Goal: Communication & Community: Answer question/provide support

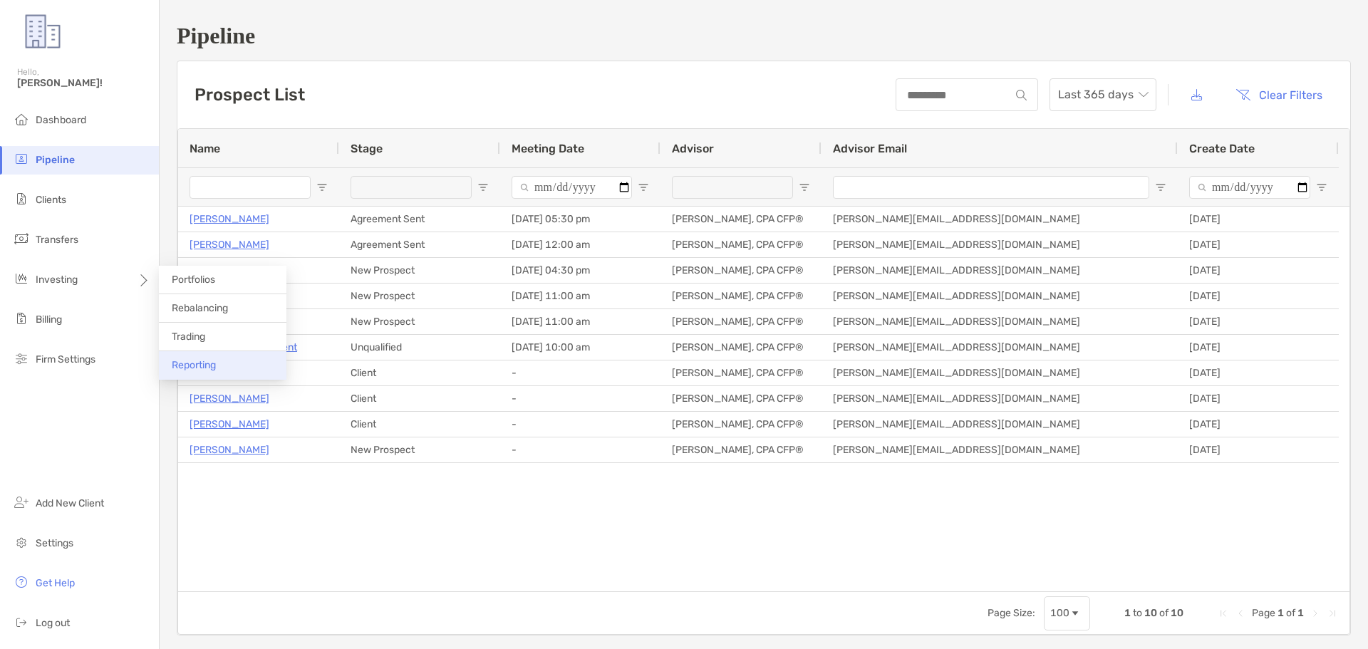
click at [210, 363] on span "Reporting" at bounding box center [194, 365] width 44 height 12
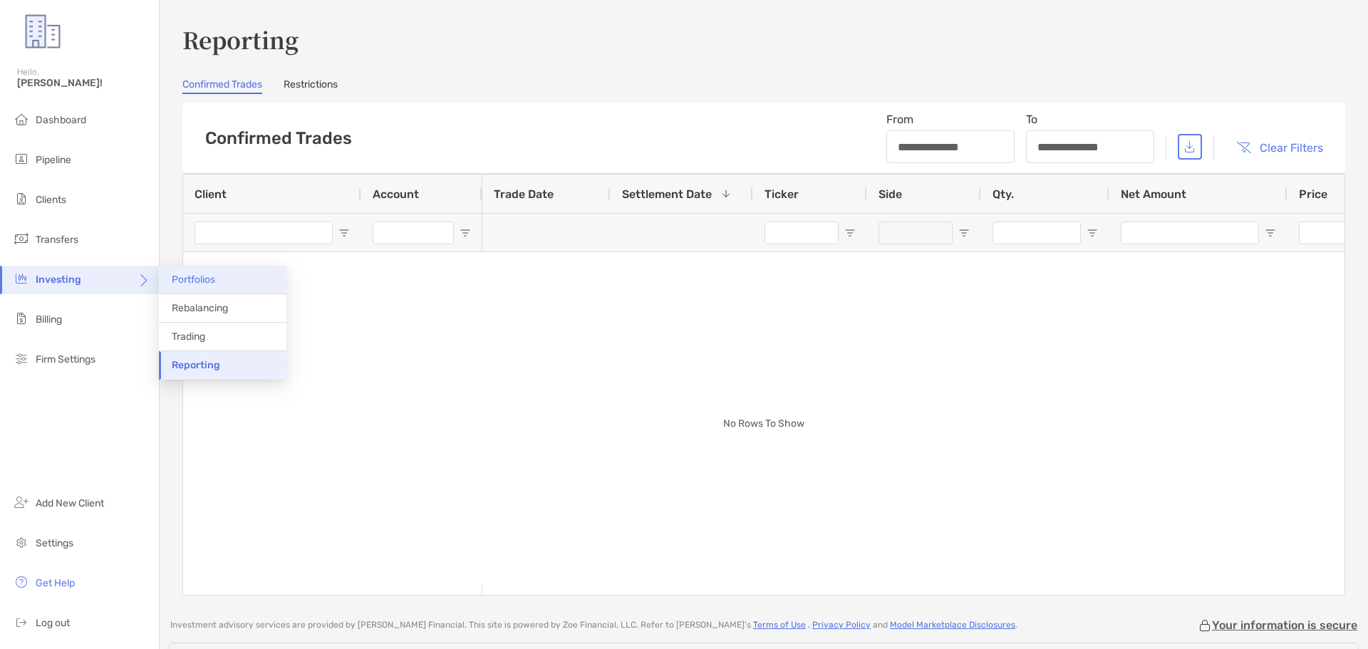
click at [226, 281] on li "Portfolios" at bounding box center [223, 280] width 128 height 29
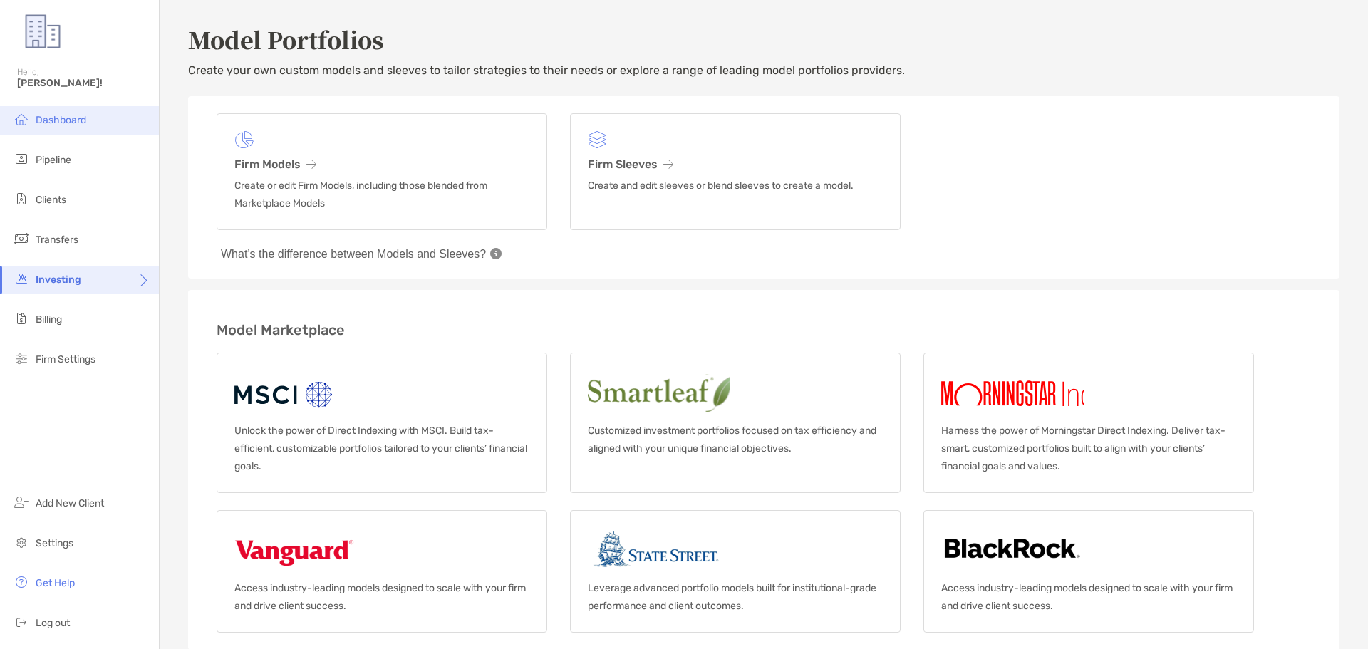
click at [85, 125] on span "Dashboard" at bounding box center [61, 120] width 51 height 12
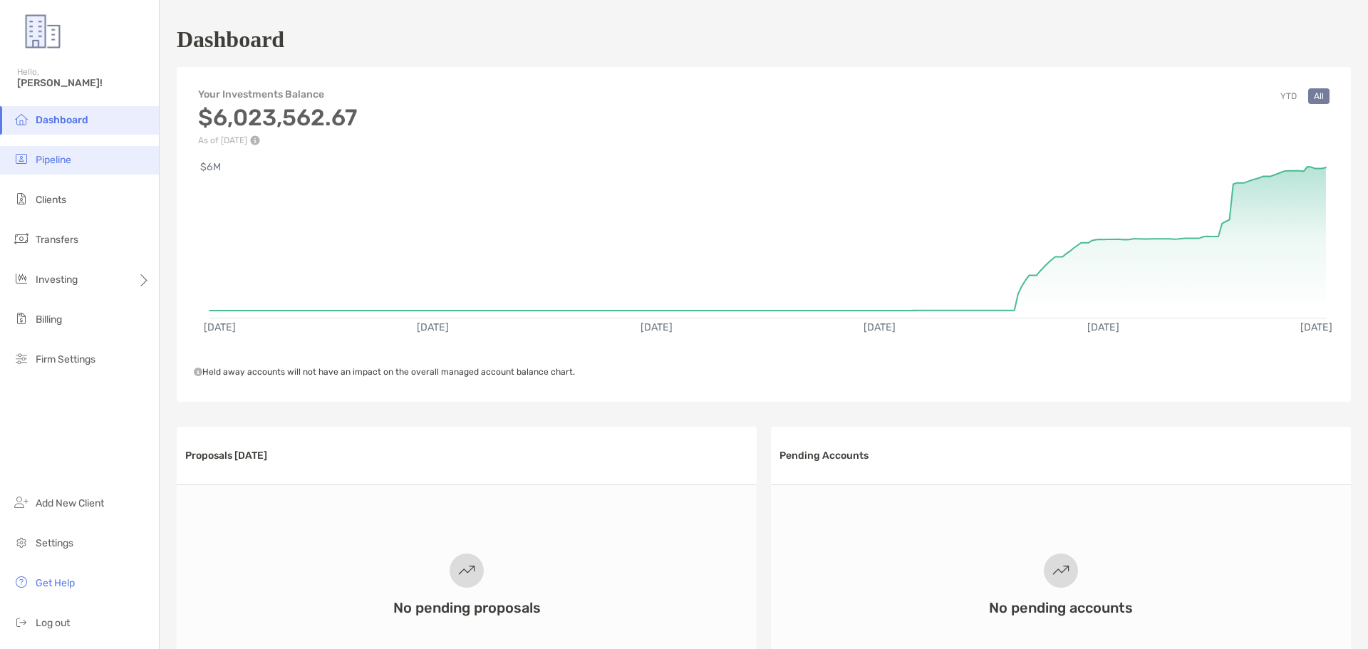
click at [47, 167] on li "Pipeline" at bounding box center [79, 160] width 159 height 29
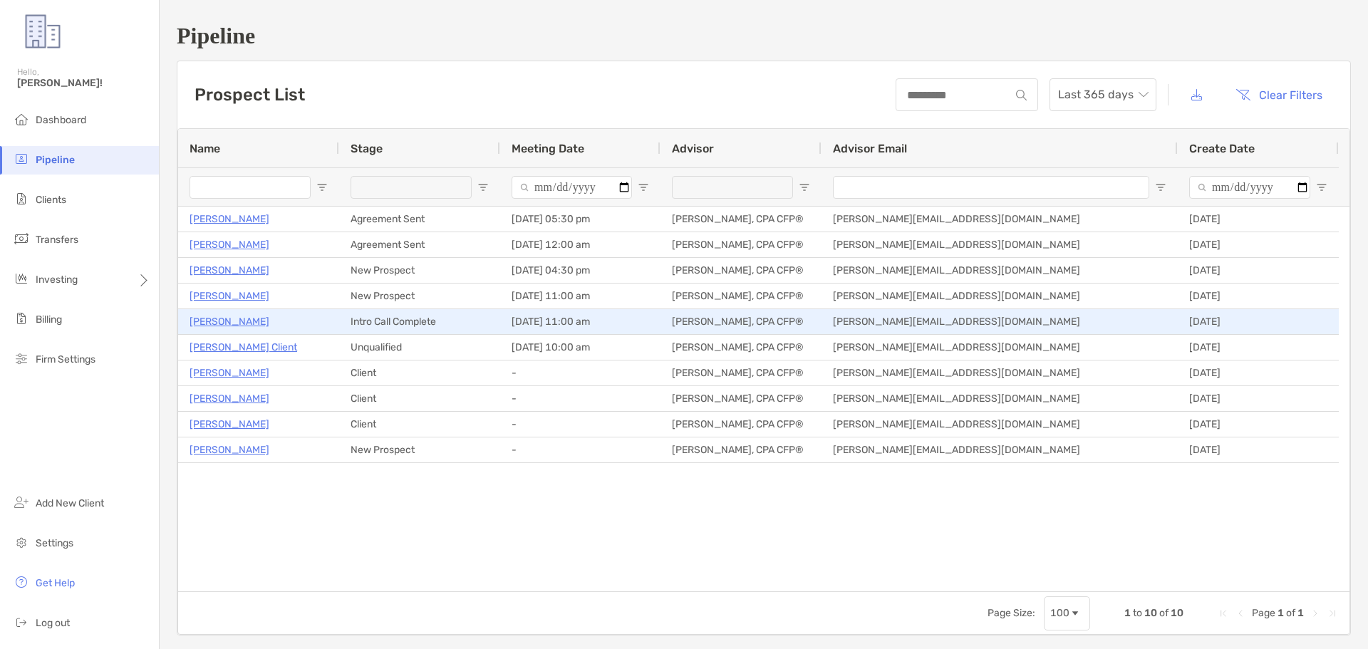
click at [228, 322] on p "[PERSON_NAME]" at bounding box center [230, 322] width 80 height 18
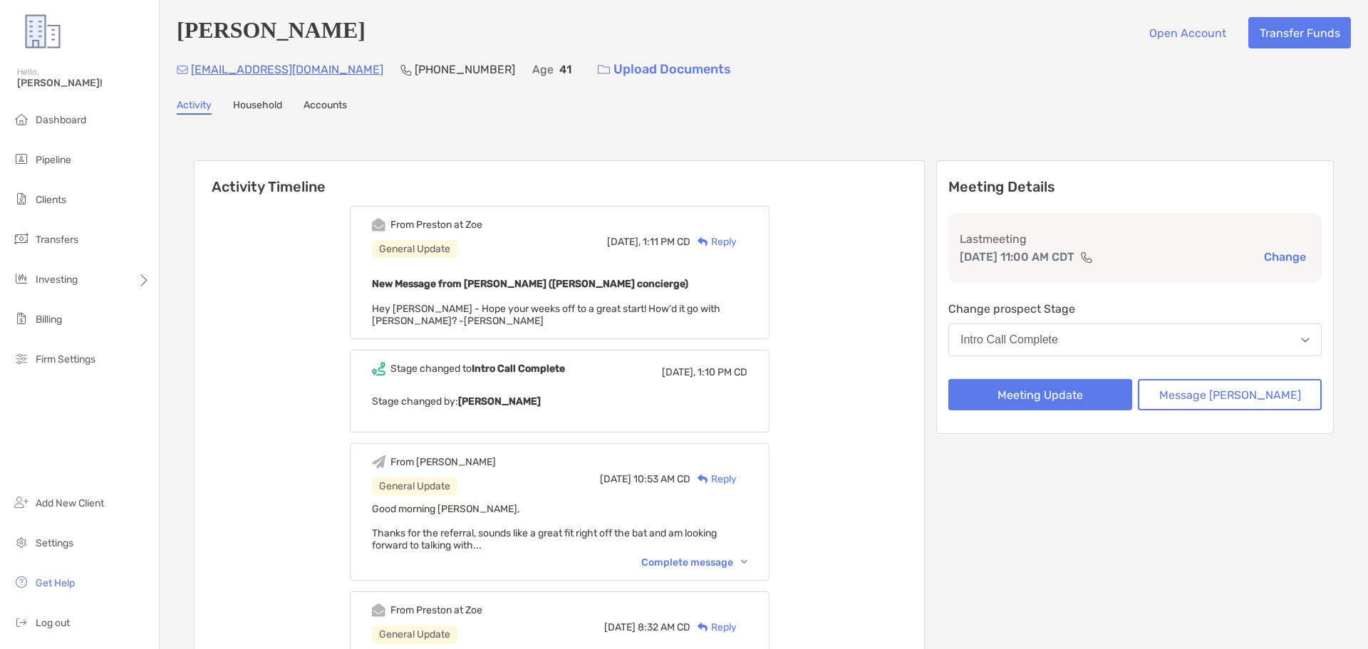
click at [737, 244] on div "Reply" at bounding box center [714, 241] width 46 height 15
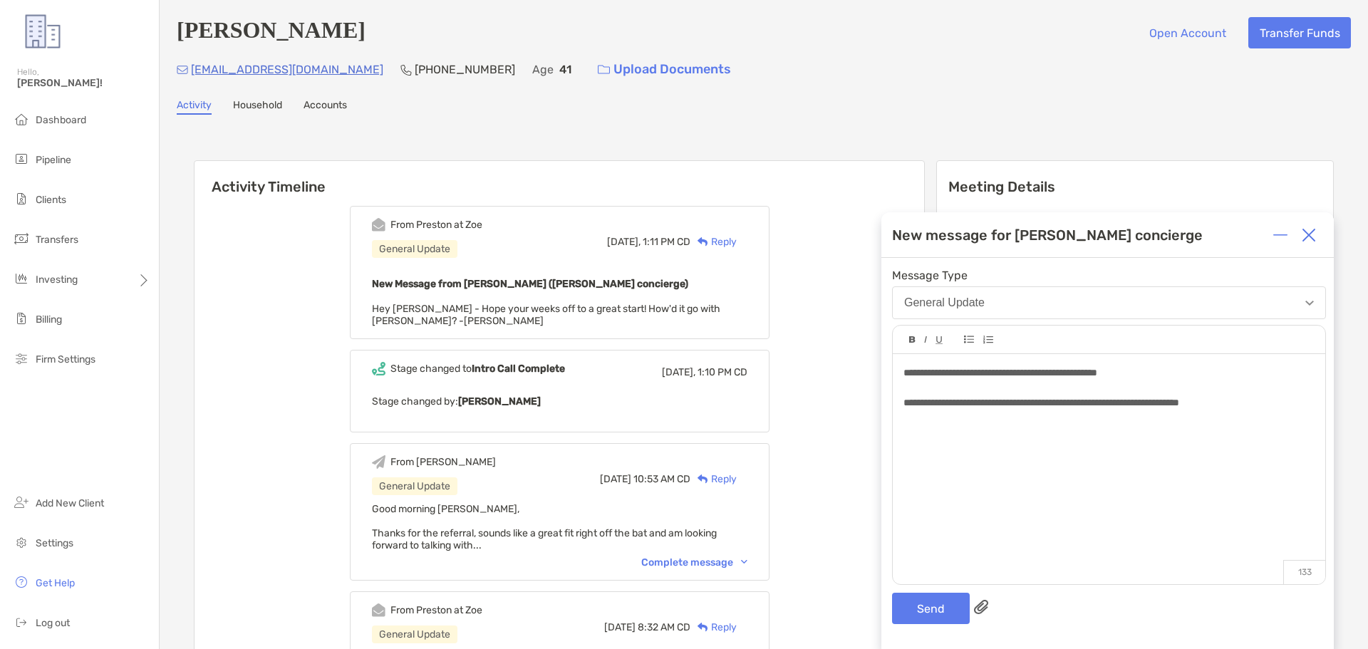
click at [1039, 374] on span "**********" at bounding box center [1001, 373] width 194 height 10
click at [1043, 377] on span "**********" at bounding box center [1001, 373] width 194 height 10
click at [924, 615] on button "Send" at bounding box center [931, 608] width 78 height 31
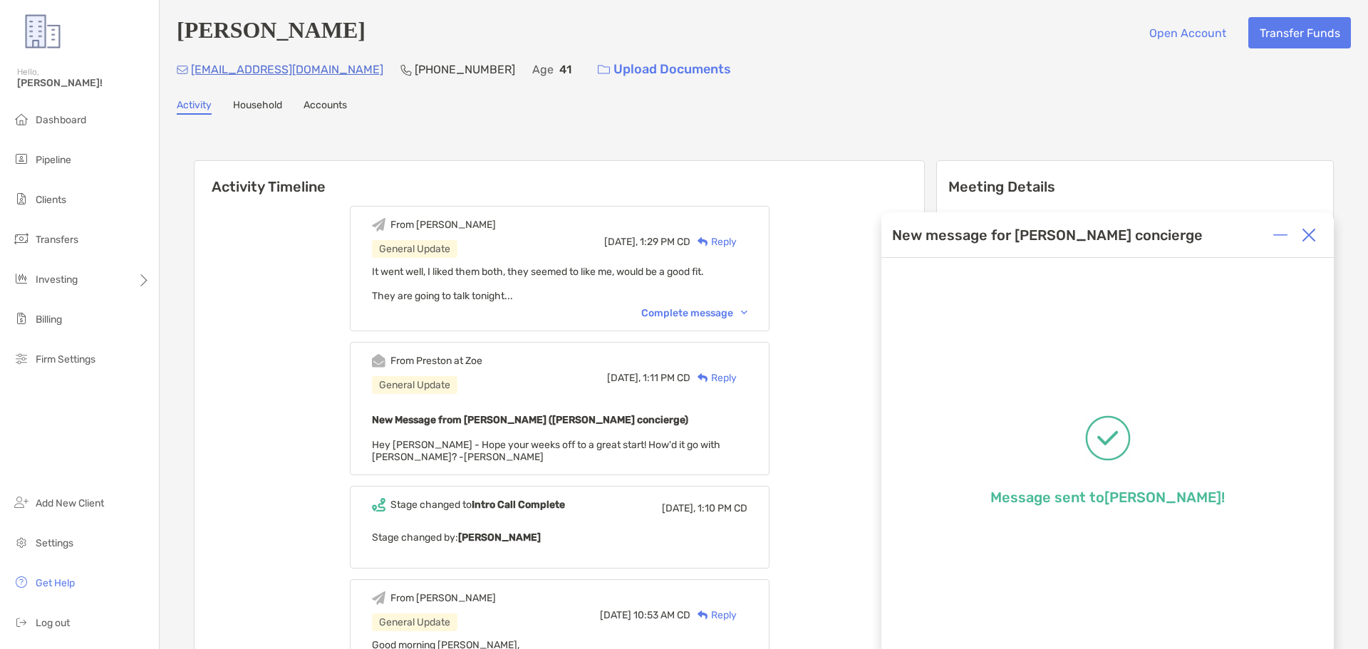
click at [1313, 238] on img at bounding box center [1309, 235] width 14 height 14
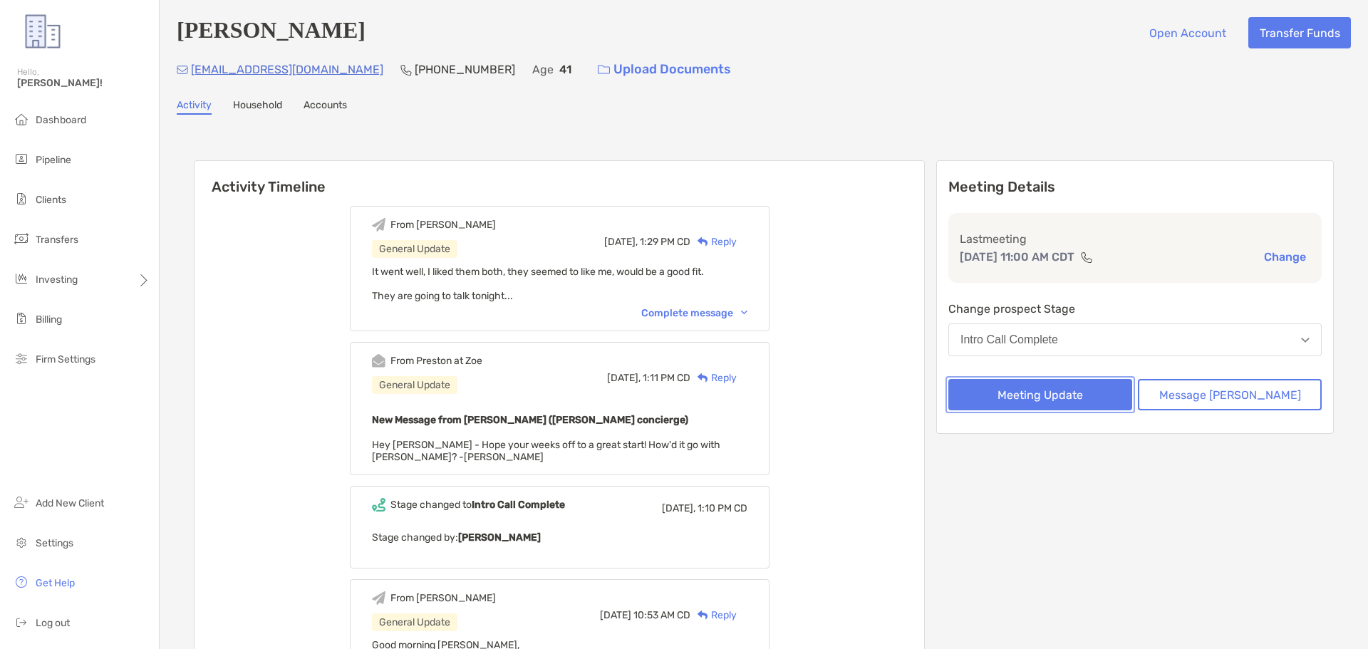
click at [1065, 402] on button "Meeting Update" at bounding box center [1041, 394] width 184 height 31
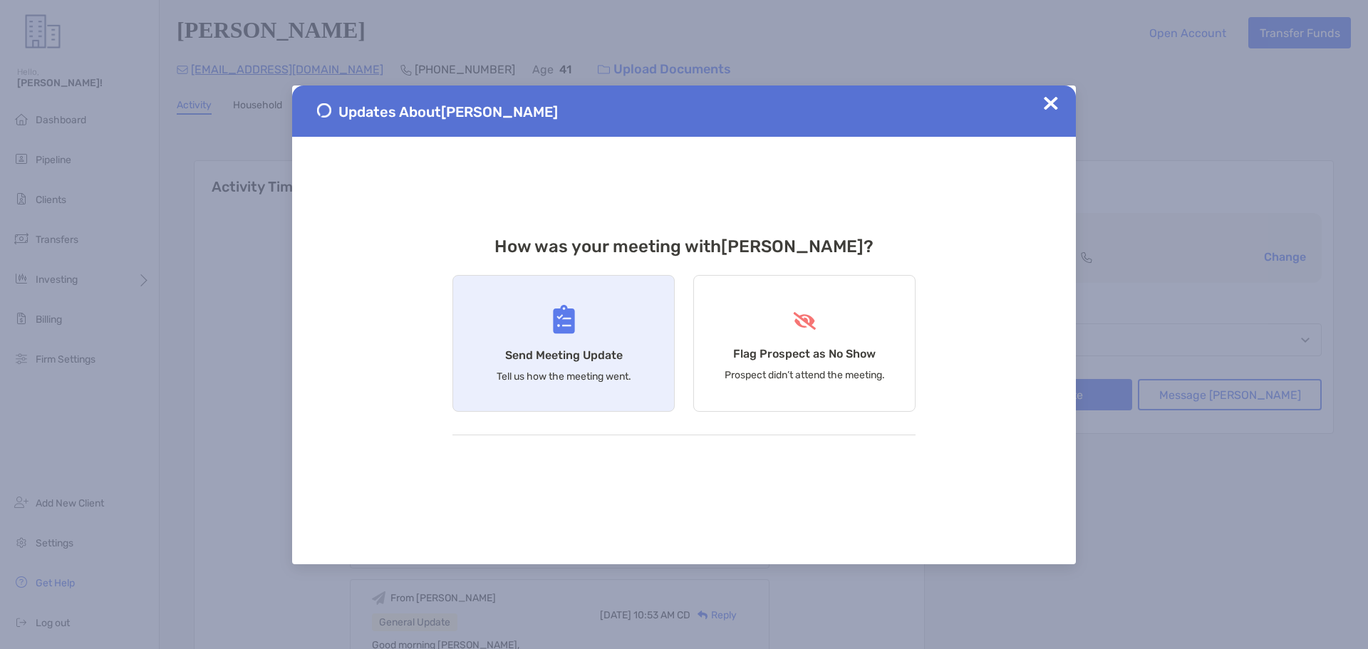
click at [580, 338] on div "Send Meeting Update Tell us how the meeting went." at bounding box center [564, 343] width 222 height 137
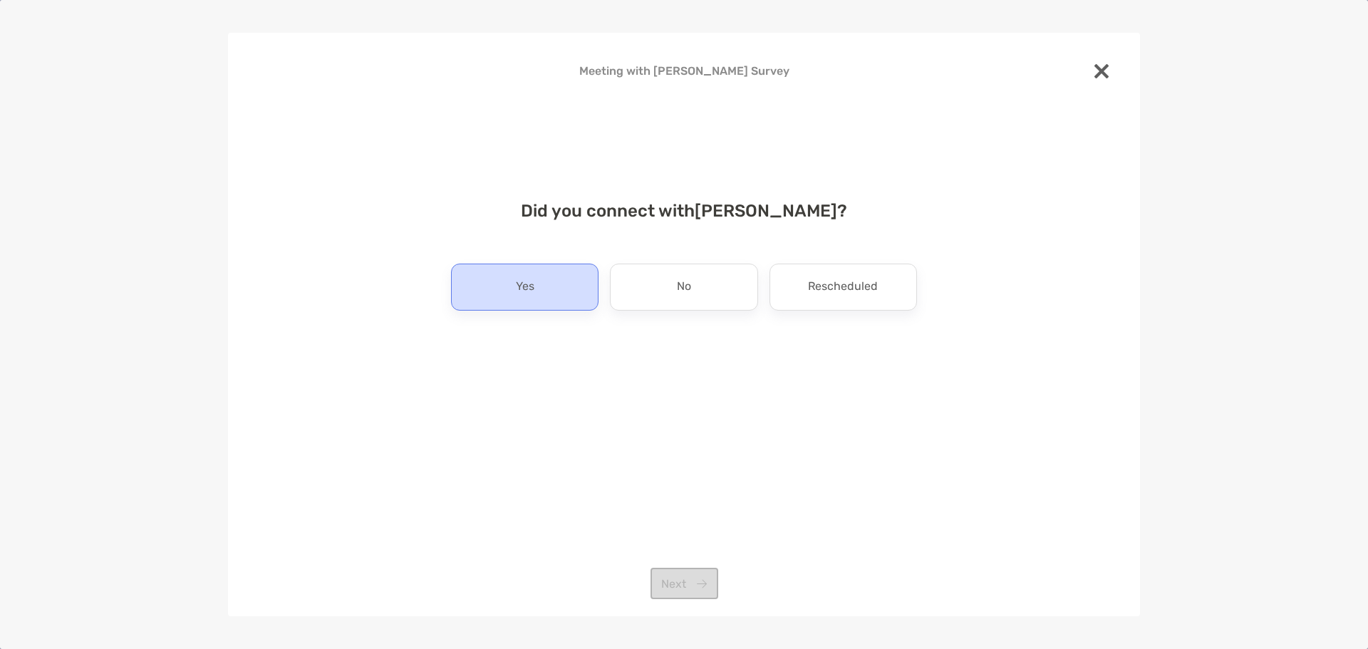
click at [559, 286] on div "Yes" at bounding box center [525, 287] width 148 height 47
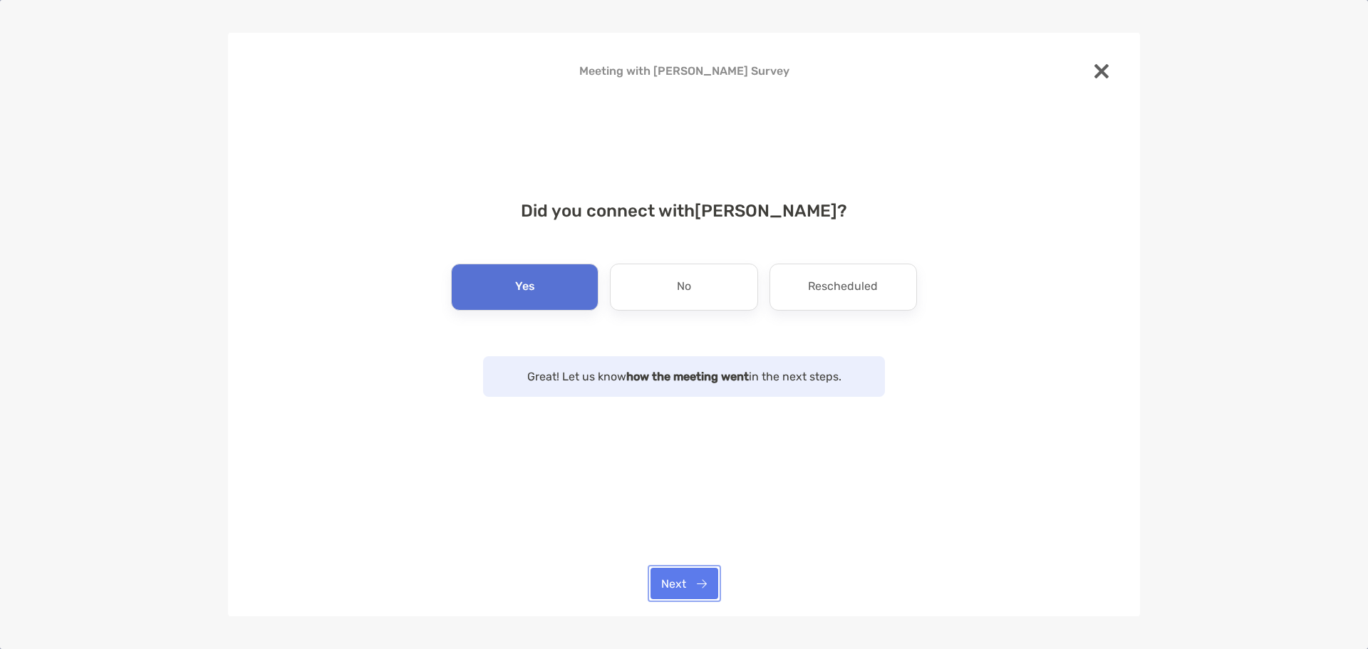
click at [690, 580] on button "Next" at bounding box center [685, 583] width 68 height 31
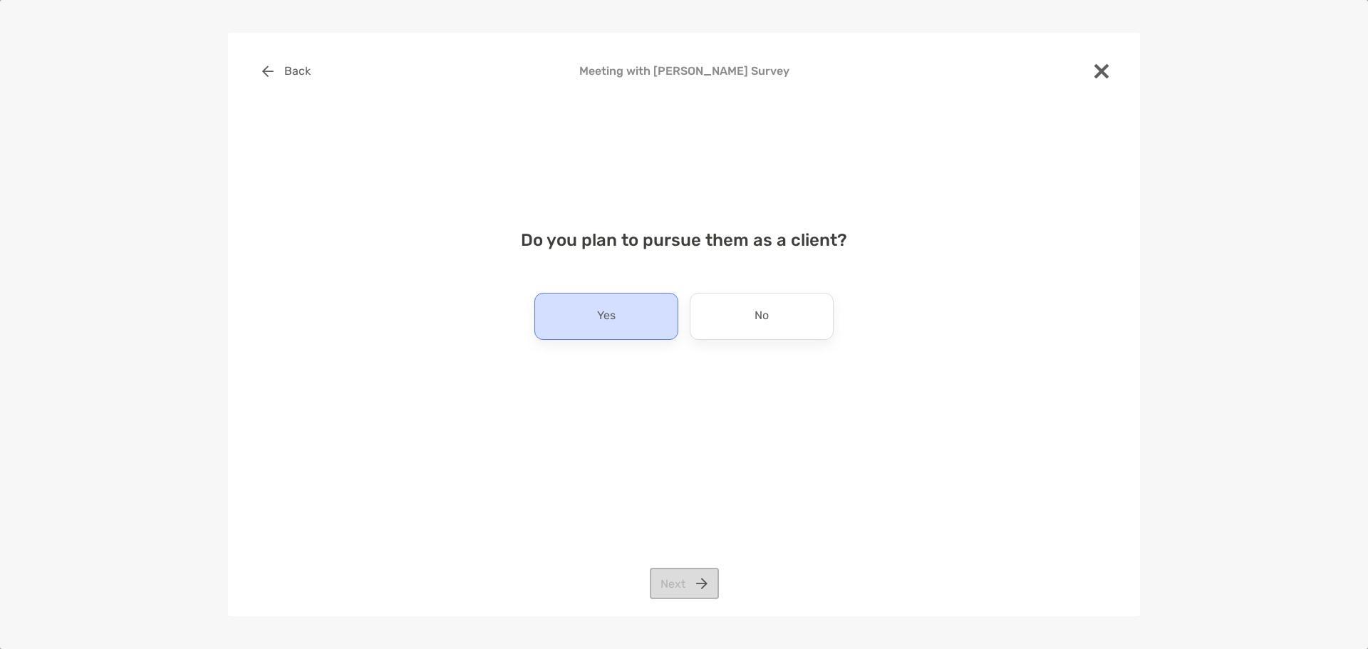
click at [616, 315] on p "Yes" at bounding box center [606, 316] width 19 height 23
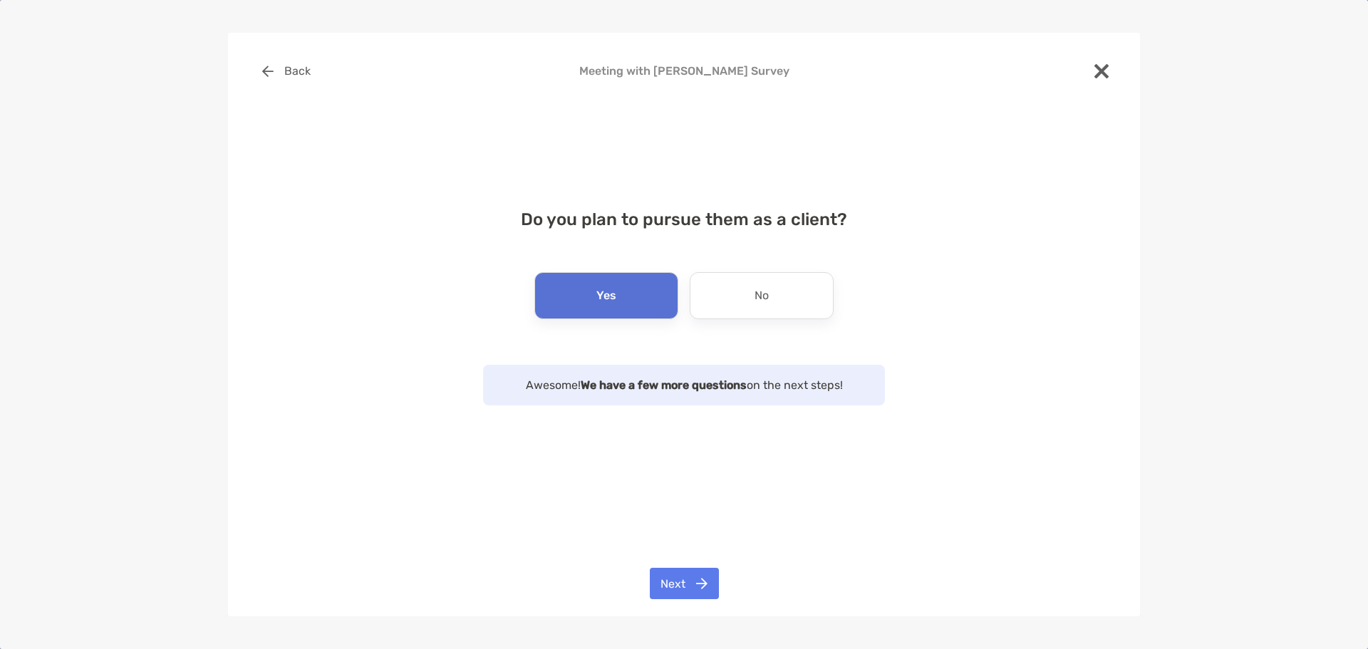
click at [697, 599] on div "Back Meeting with Anna Mckay Survey Do you plan to pursue them as a client? Yes…" at bounding box center [684, 325] width 912 height 584
click at [693, 583] on button "Next" at bounding box center [684, 583] width 69 height 31
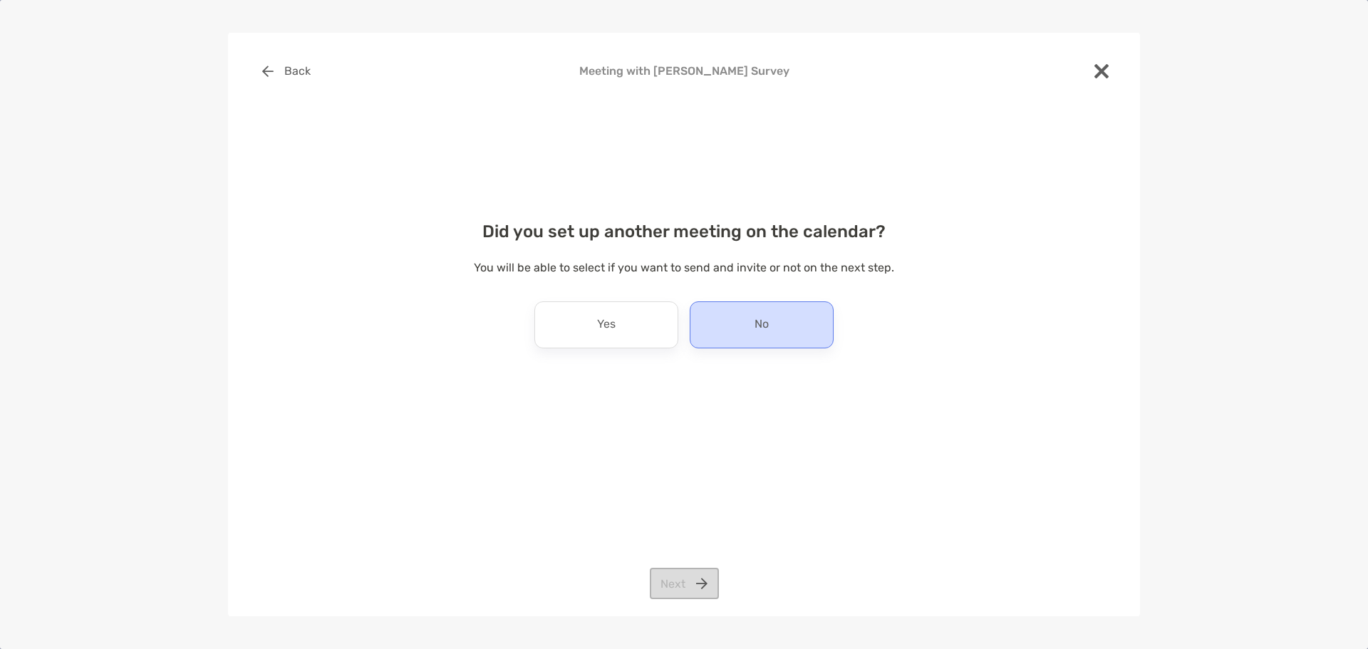
click at [780, 321] on div "No" at bounding box center [762, 324] width 144 height 47
click at [693, 593] on button "Next" at bounding box center [684, 583] width 69 height 31
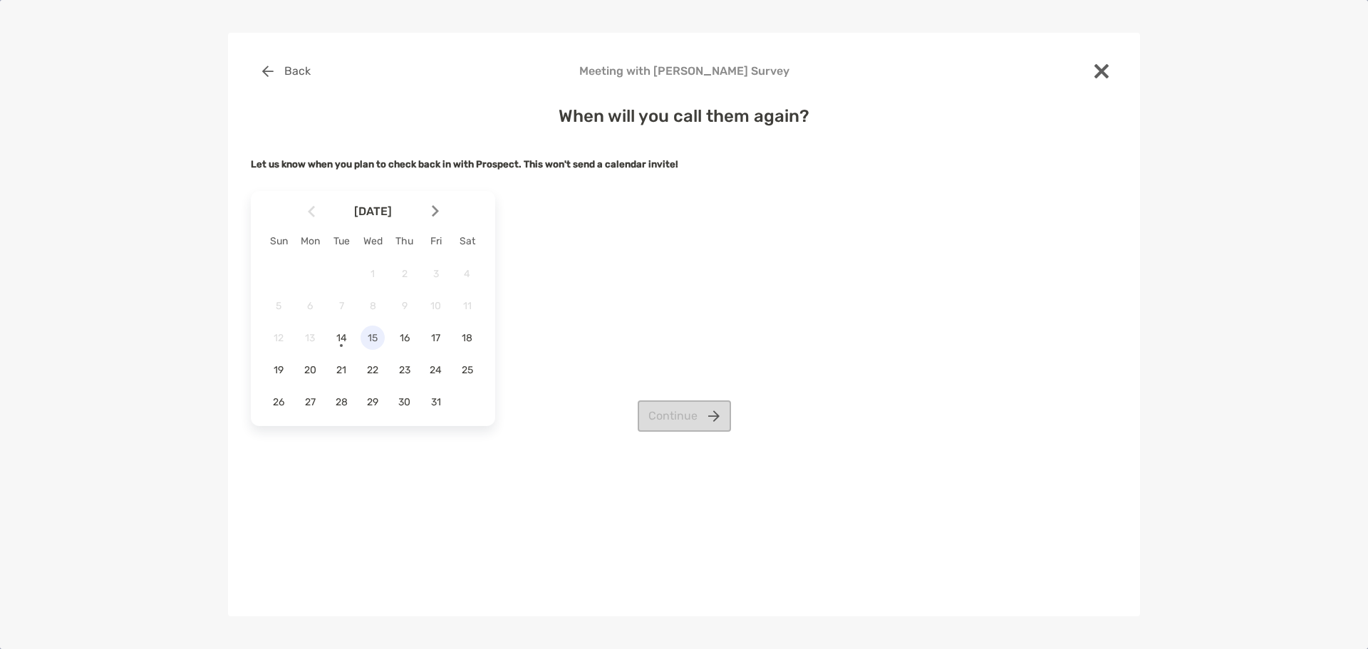
click at [374, 335] on span "15" at bounding box center [373, 338] width 24 height 12
click at [663, 416] on button "Continue" at bounding box center [684, 415] width 93 height 31
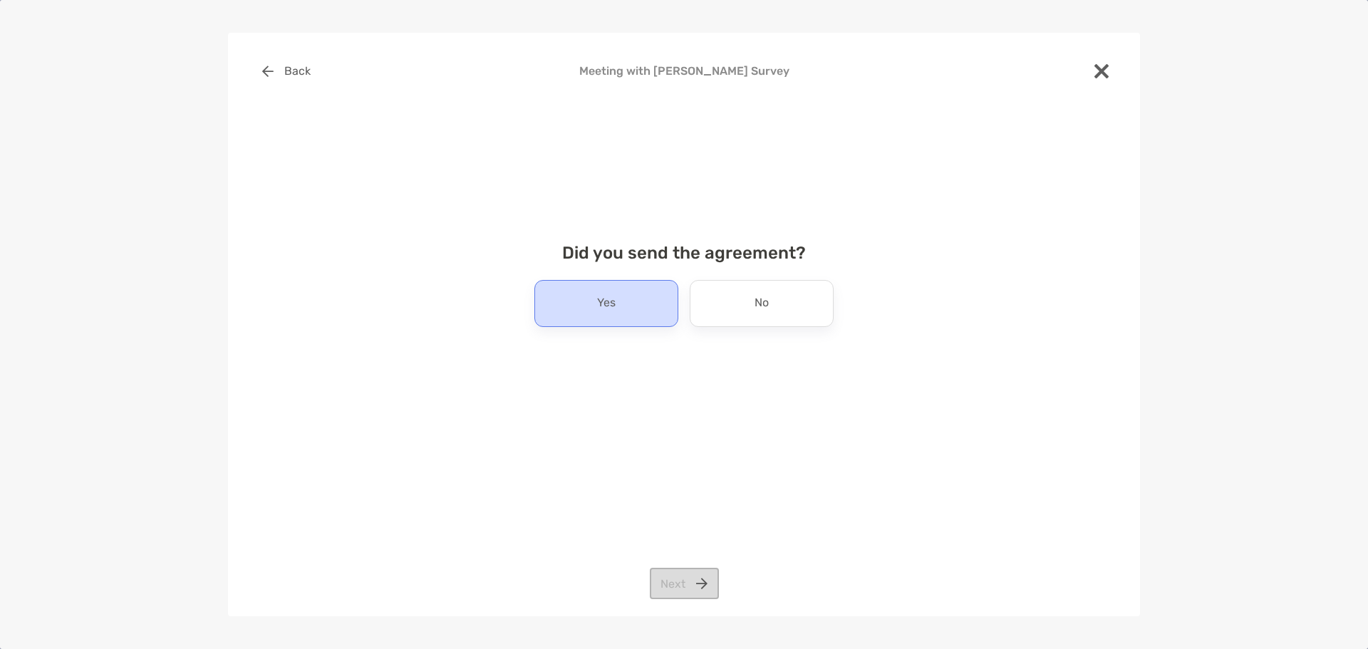
click at [630, 312] on div "Yes" at bounding box center [606, 303] width 144 height 47
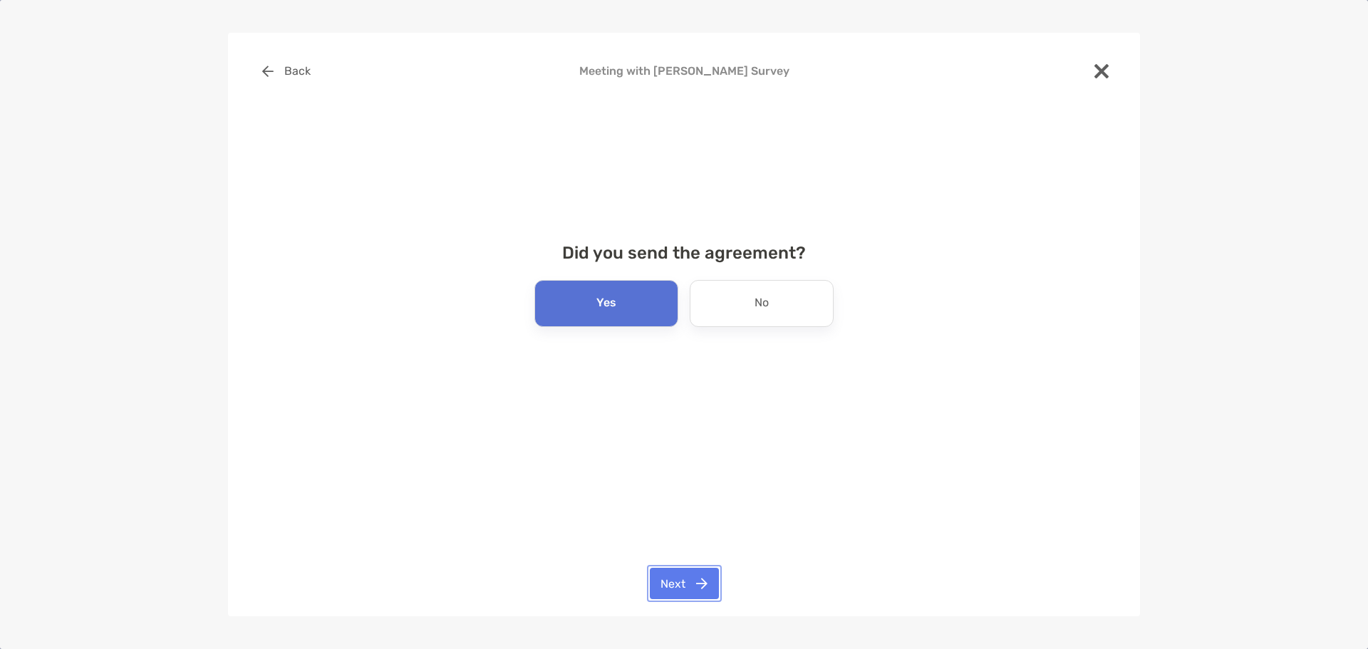
click at [697, 588] on button "Next" at bounding box center [684, 583] width 69 height 31
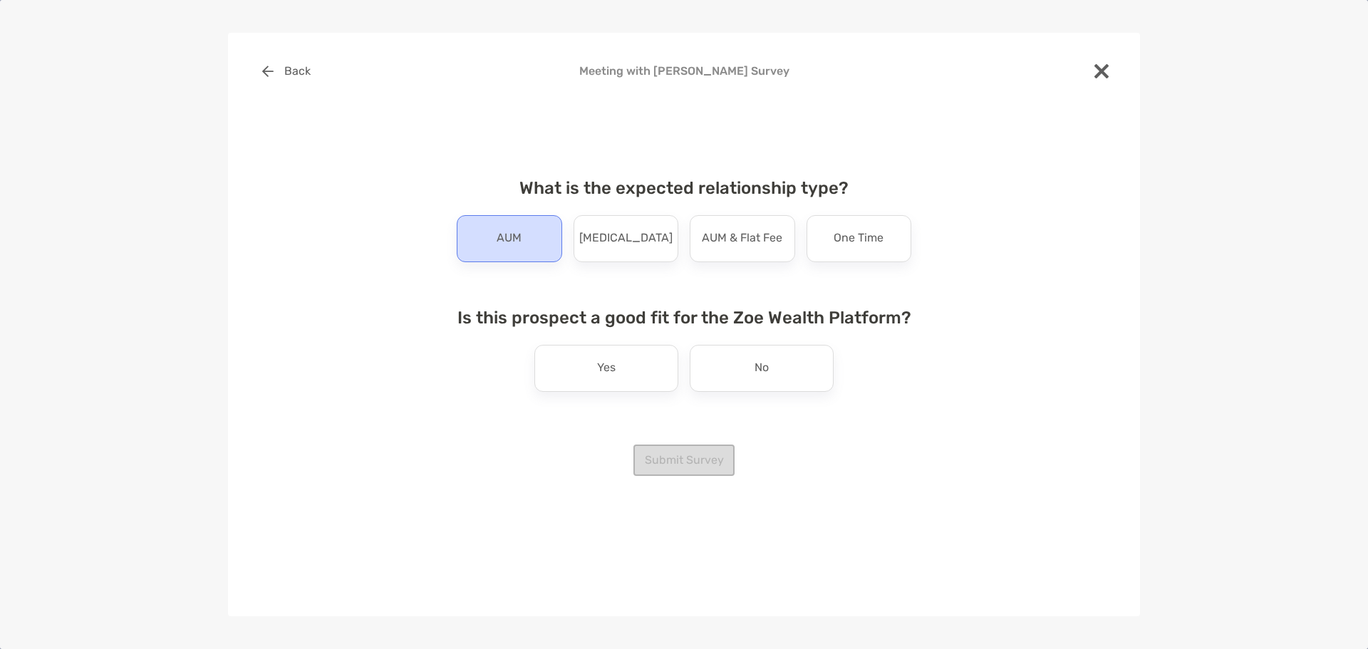
click at [509, 232] on p "AUM" at bounding box center [509, 238] width 25 height 23
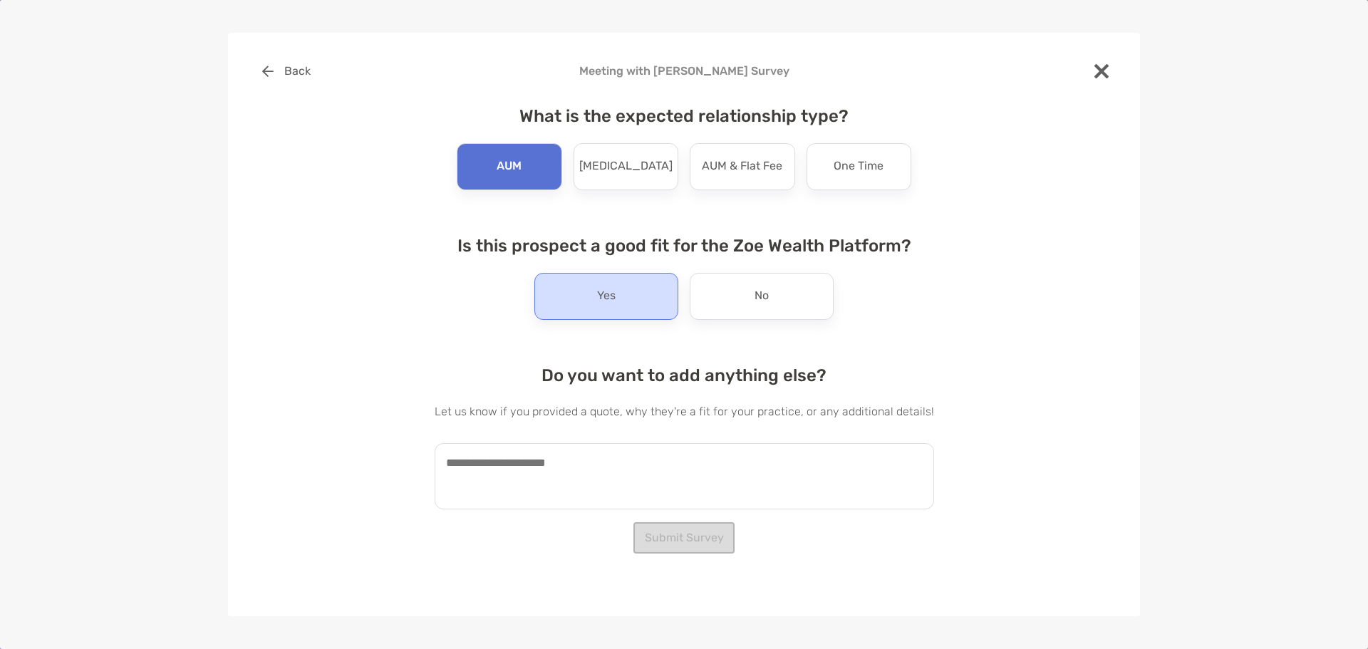
click at [608, 281] on div "Yes" at bounding box center [606, 296] width 144 height 47
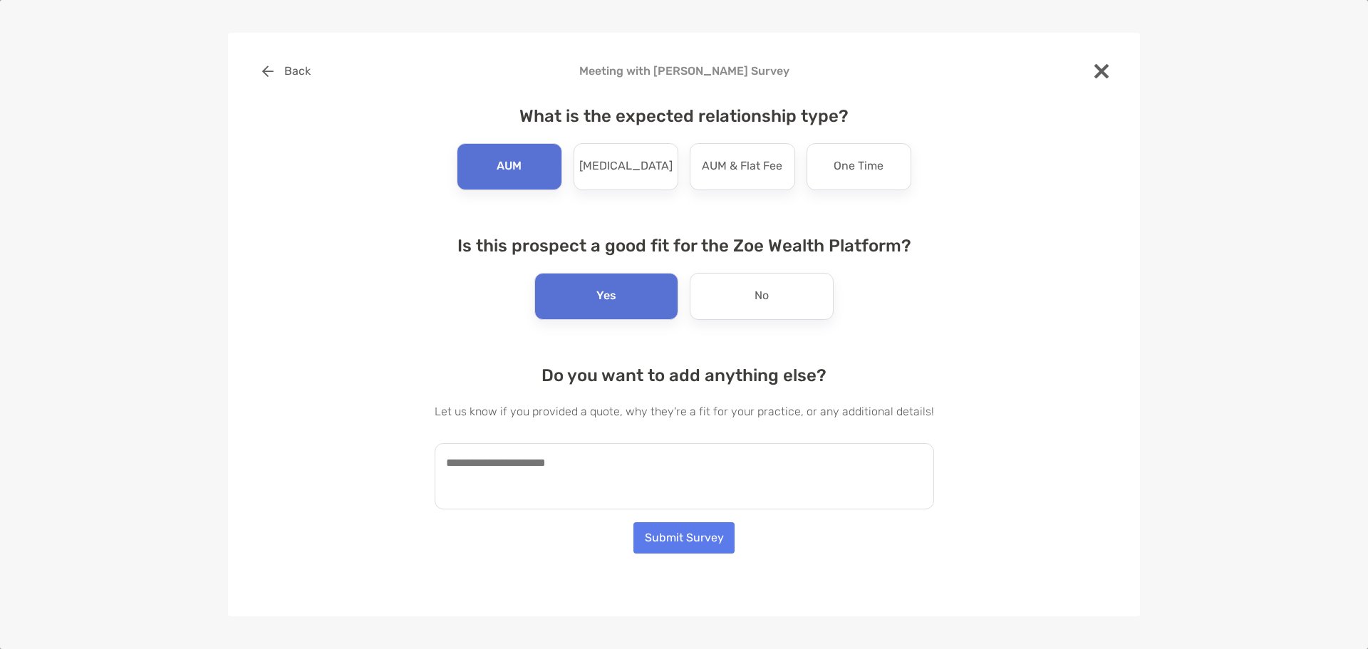
click at [615, 458] on textarea at bounding box center [685, 476] width 500 height 66
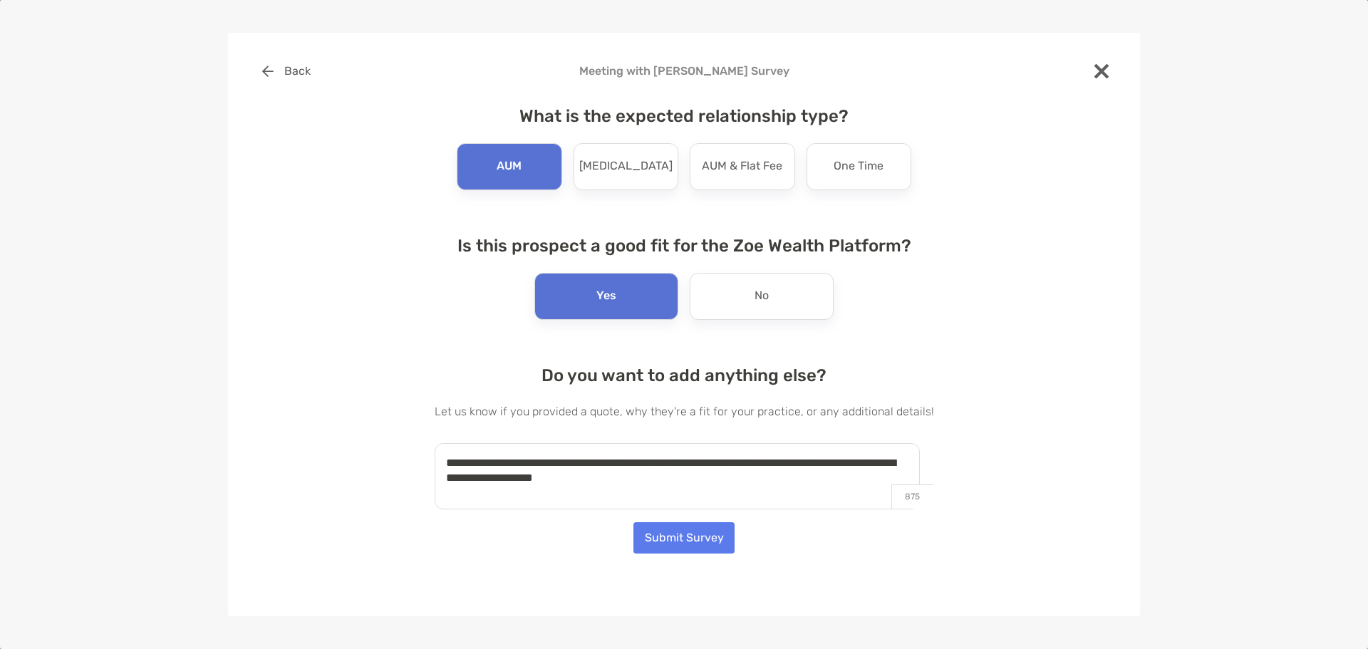
type textarea "**********"
click at [691, 545] on button "Submit Survey" at bounding box center [684, 537] width 101 height 31
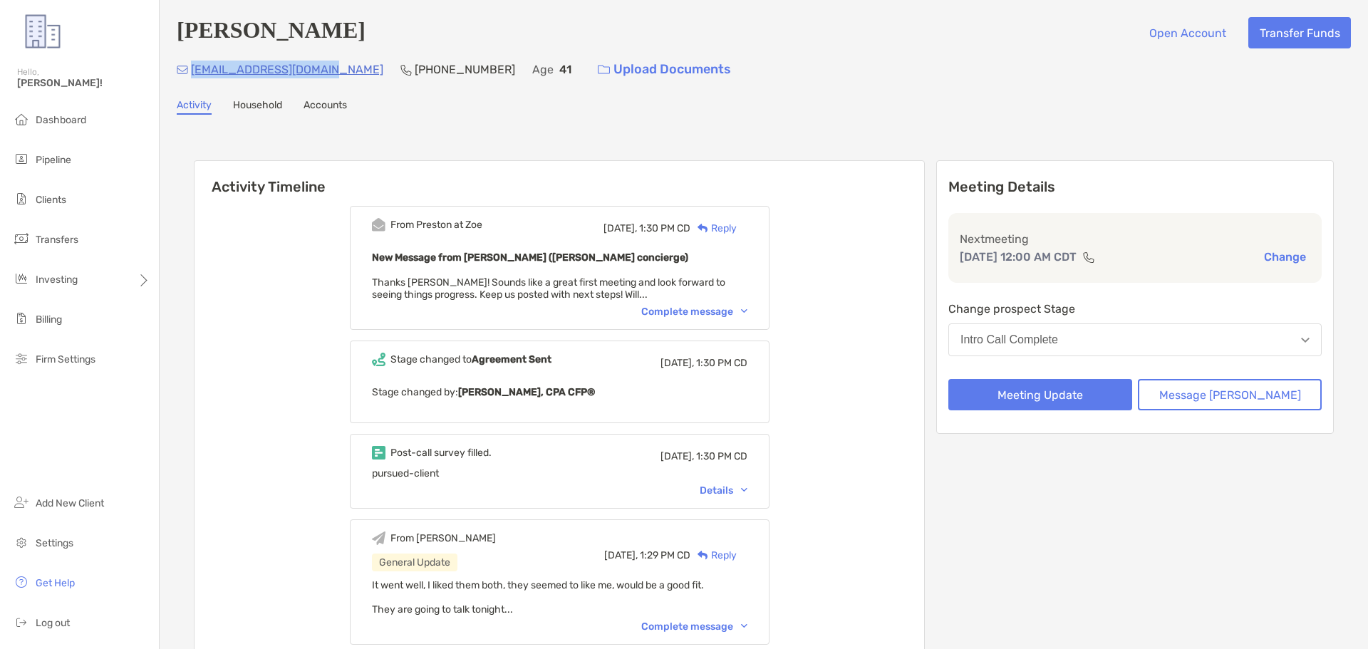
drag, startPoint x: 343, startPoint y: 71, endPoint x: 194, endPoint y: 67, distance: 149.0
click at [194, 67] on div "plumbermckay@yahoo.com (678) 334-7506 Age 41 Upload Documents" at bounding box center [764, 69] width 1174 height 31
copy p "[EMAIL_ADDRESS][DOMAIN_NAME]"
